Goal: Information Seeking & Learning: Check status

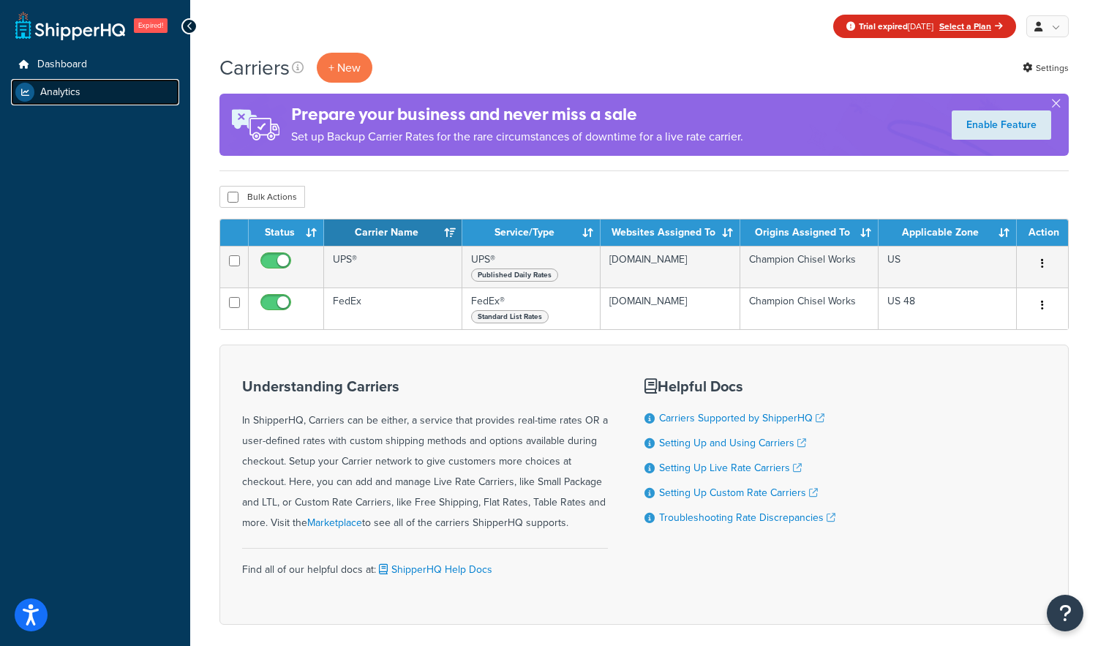
click at [91, 90] on link "Analytics" at bounding box center [95, 92] width 168 height 26
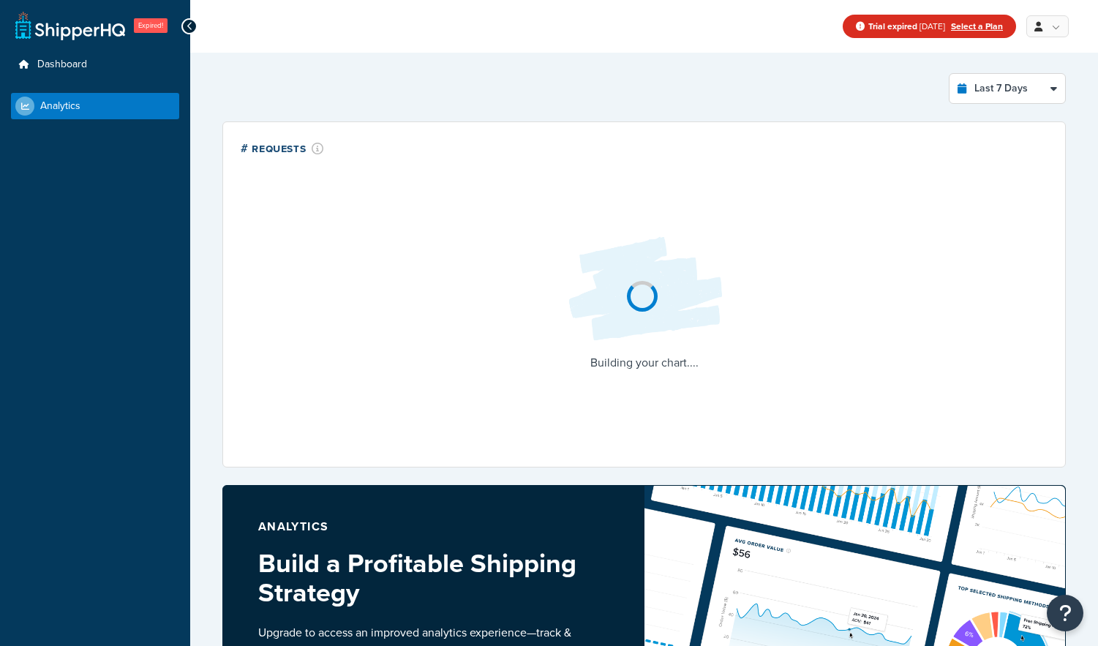
select select "last_7_days"
